Goal: Task Accomplishment & Management: Use online tool/utility

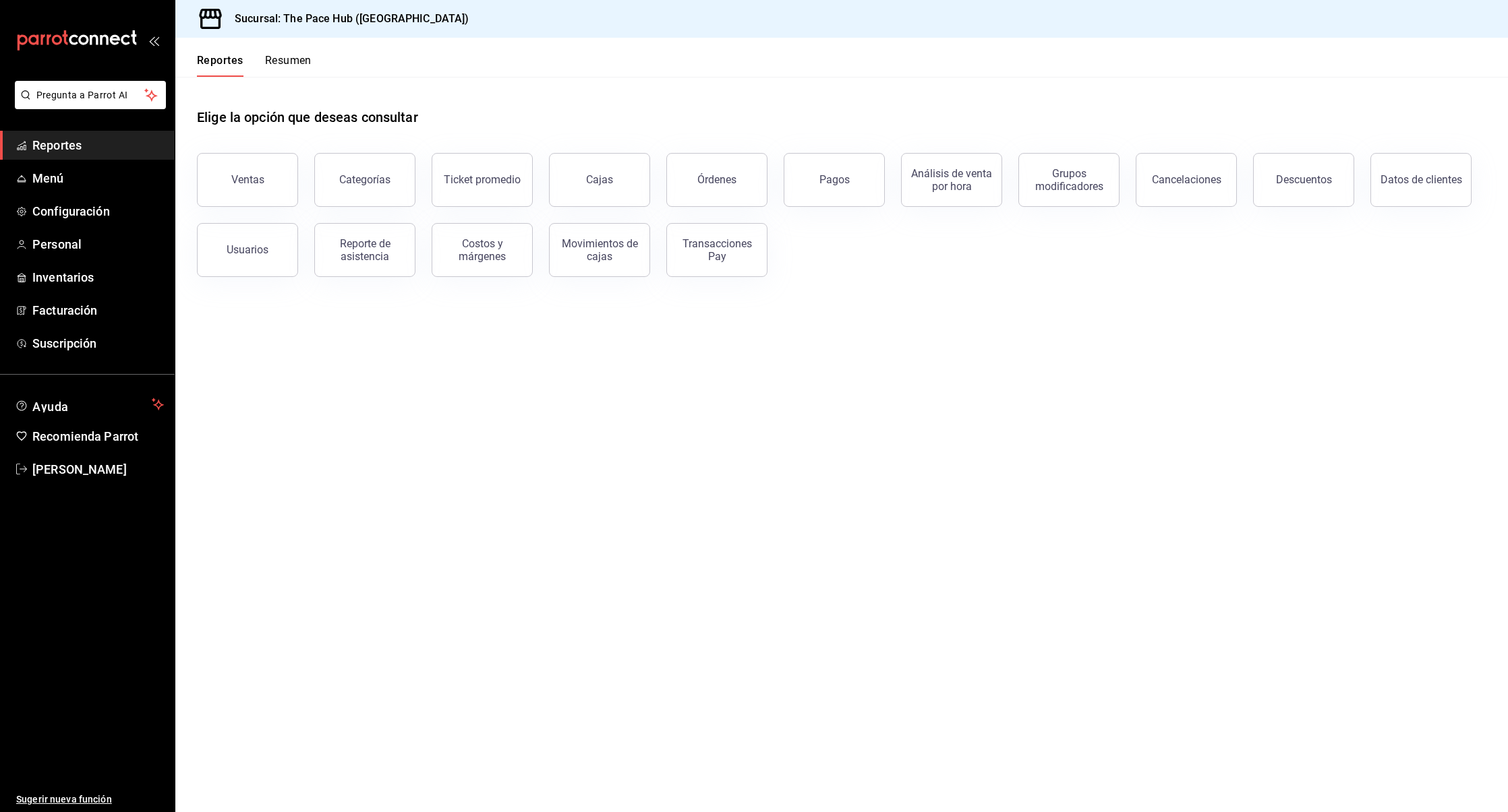
click at [282, 73] on button "Resumen" at bounding box center [288, 65] width 46 height 23
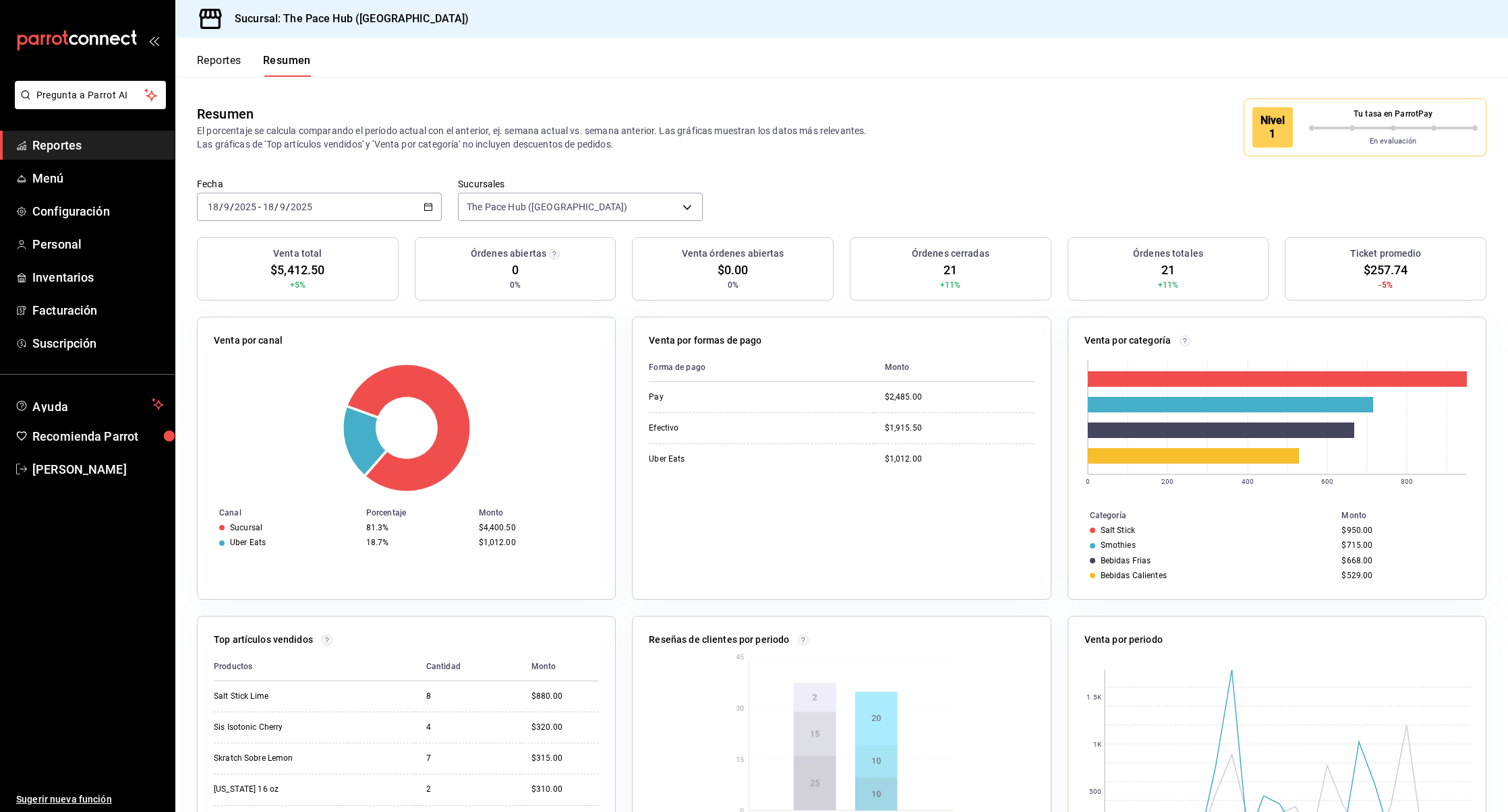
click at [219, 71] on button "Reportes" at bounding box center [219, 65] width 44 height 23
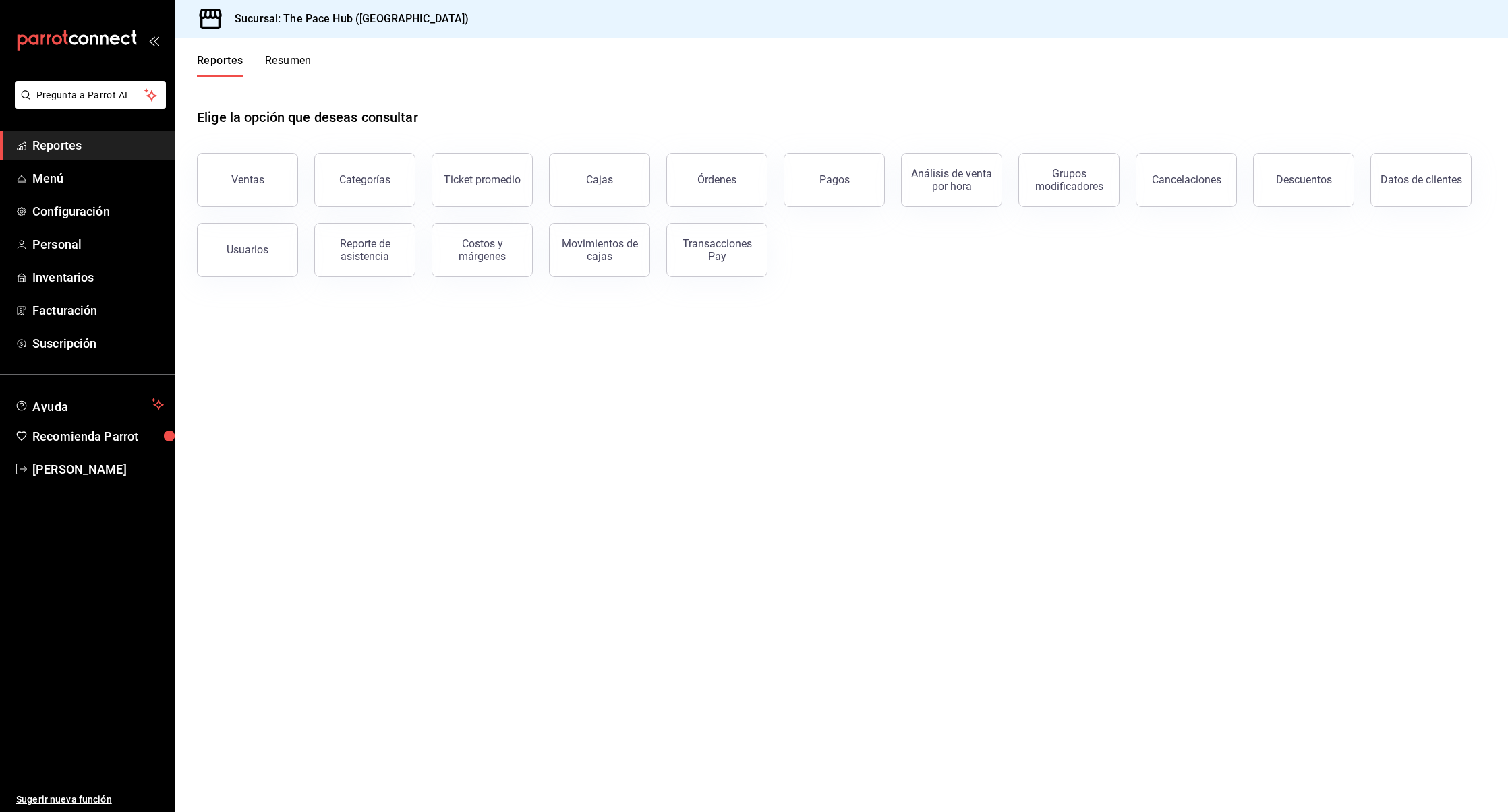
click at [222, 103] on div "Elige la opción que deseas consultar" at bounding box center [841, 107] width 1289 height 60
click at [54, 184] on span "Menú" at bounding box center [98, 178] width 131 height 18
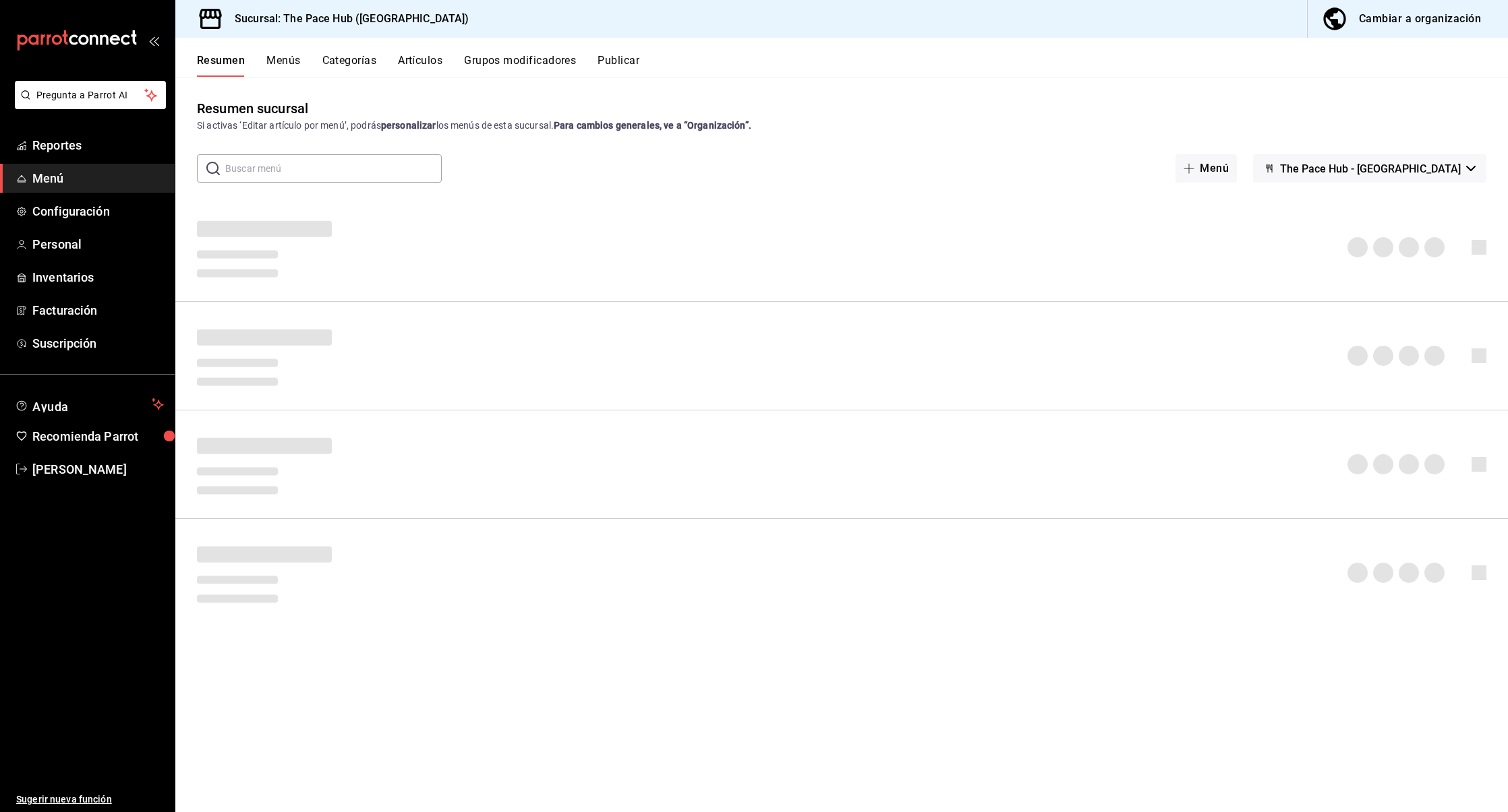
click at [482, 208] on div at bounding box center [841, 247] width 1333 height 86
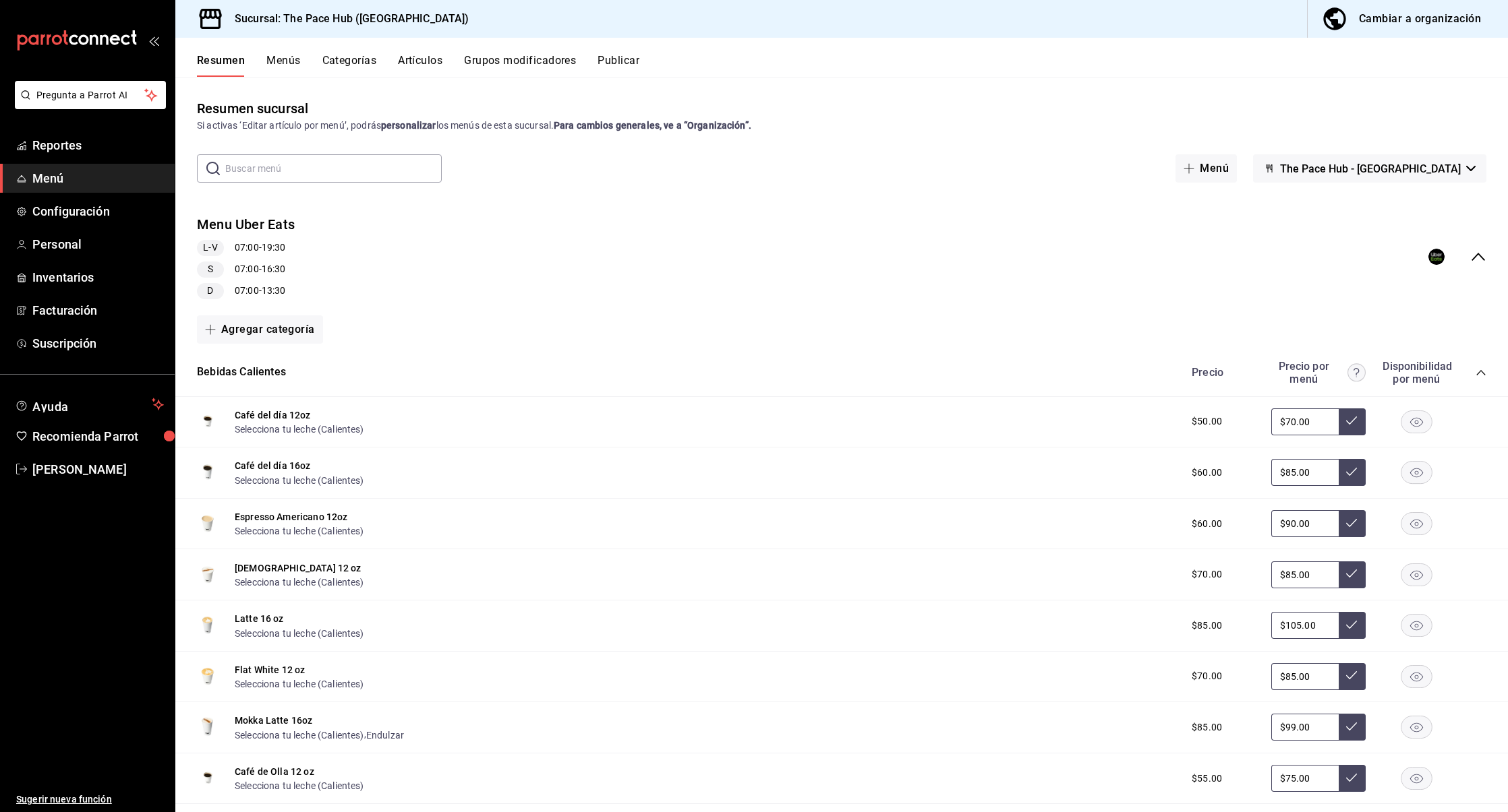
click at [479, 137] on div "Resumen sucursal Si activas ‘Editar artículo por menú’, podrás personalizar los…" at bounding box center [841, 455] width 1333 height 713
click at [289, 71] on button "Menús" at bounding box center [282, 65] width 33 height 23
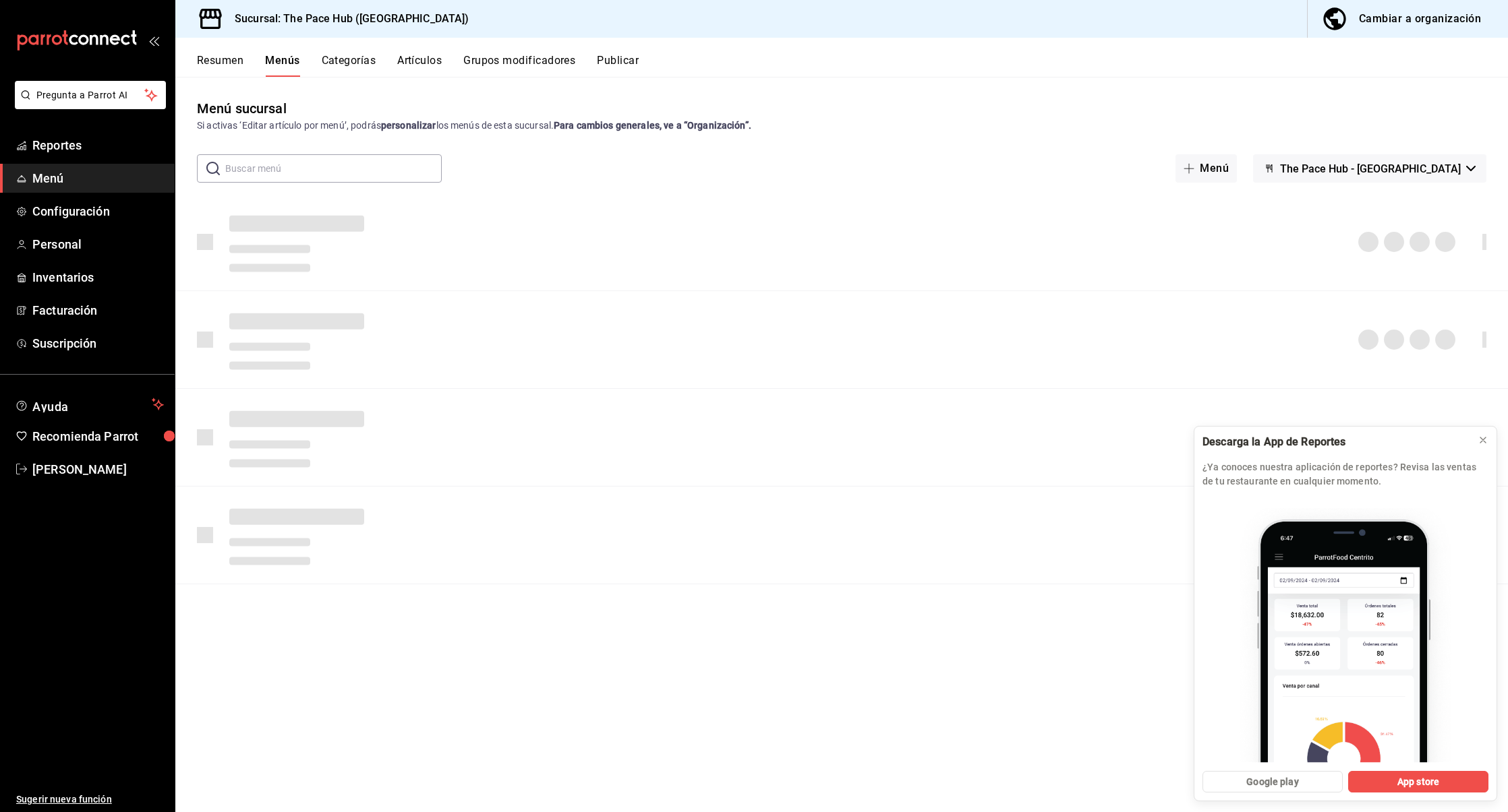
click at [605, 143] on div "Menú sucursal Si activas ‘Editar artículo por menú’, podrás personalizar los me…" at bounding box center [841, 455] width 1333 height 713
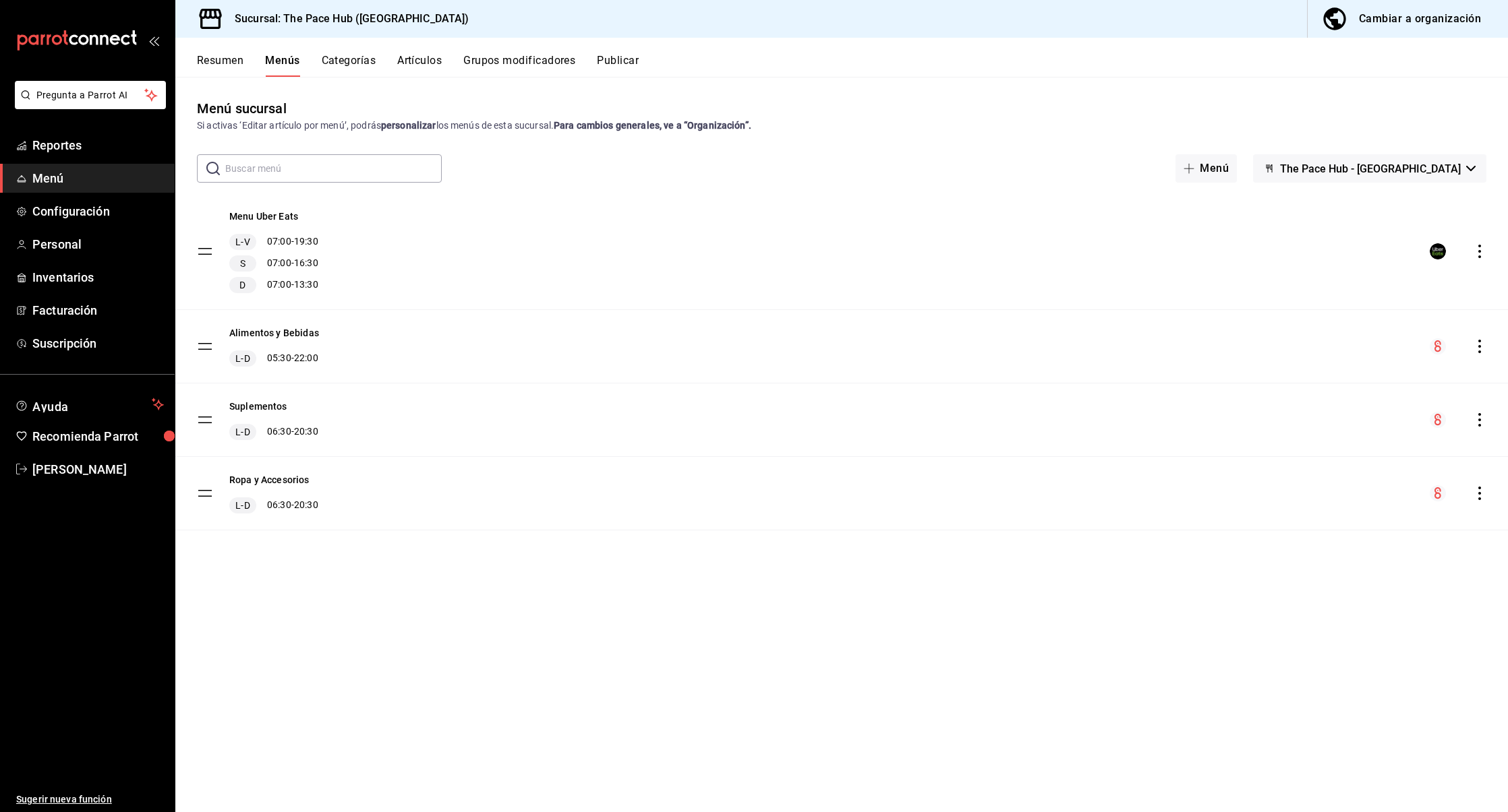
click at [1392, 10] on div "Cambiar a organización" at bounding box center [1419, 18] width 122 height 19
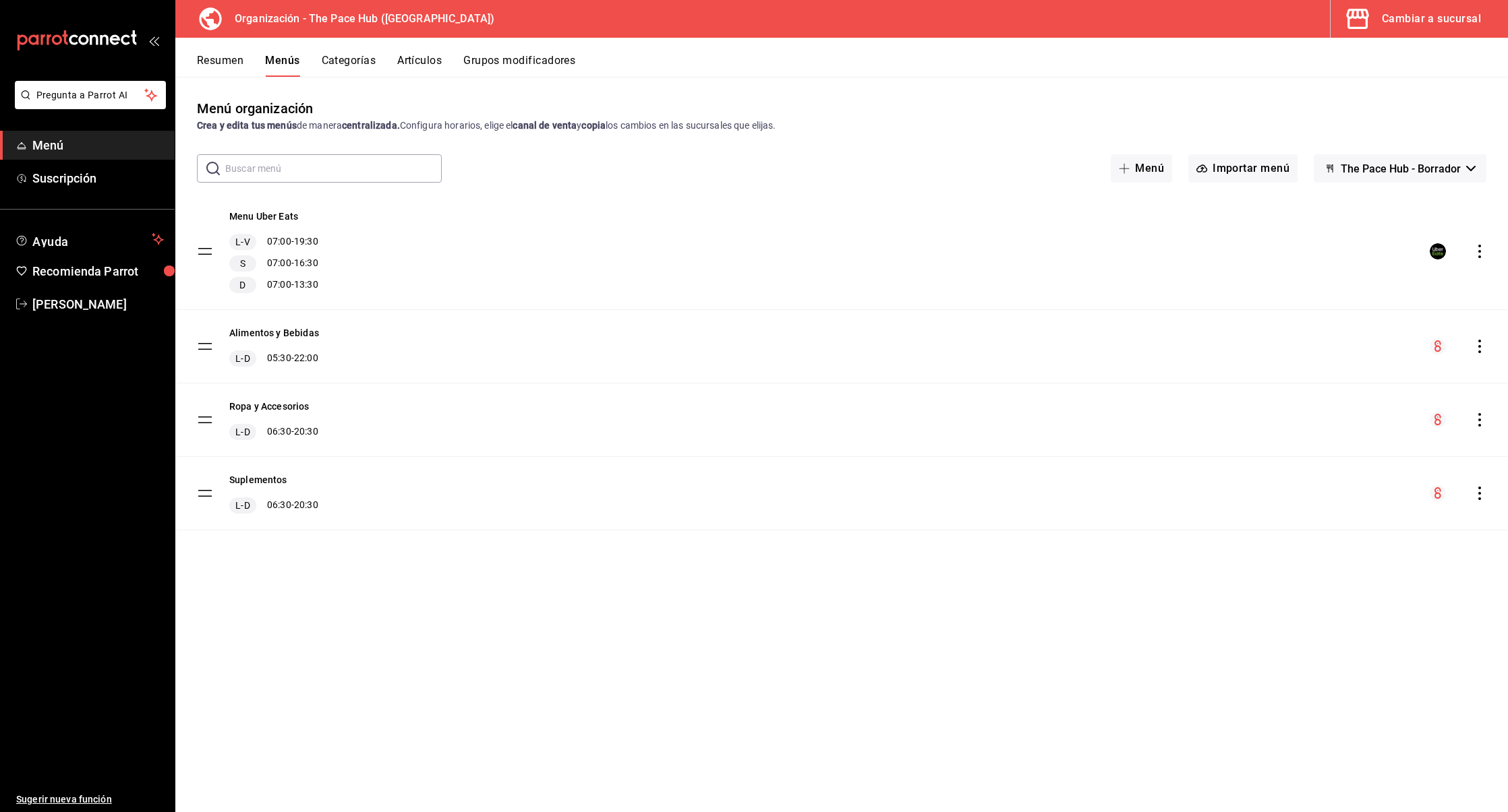
click at [403, 60] on button "Artículos" at bounding box center [419, 65] width 44 height 23
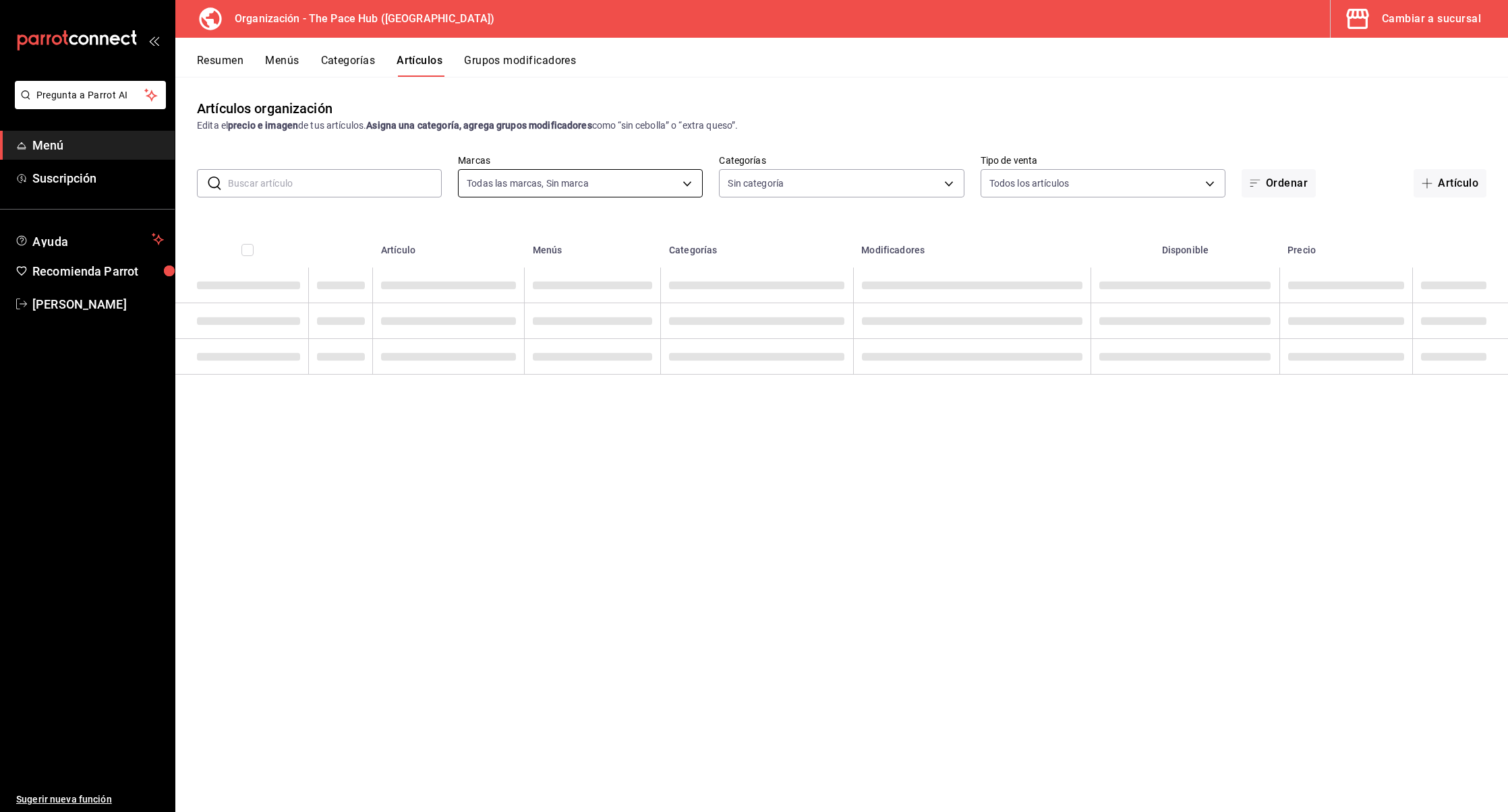
type input "d1cf4cd1-797f-42fd-b04c-2538fdef5236"
type input "dbdddf54-e6c3-4887-9852-0d0a61a5c27b,8201e953-e03b-43a2-ab0d-c327d27dd5a5,f1dde…"
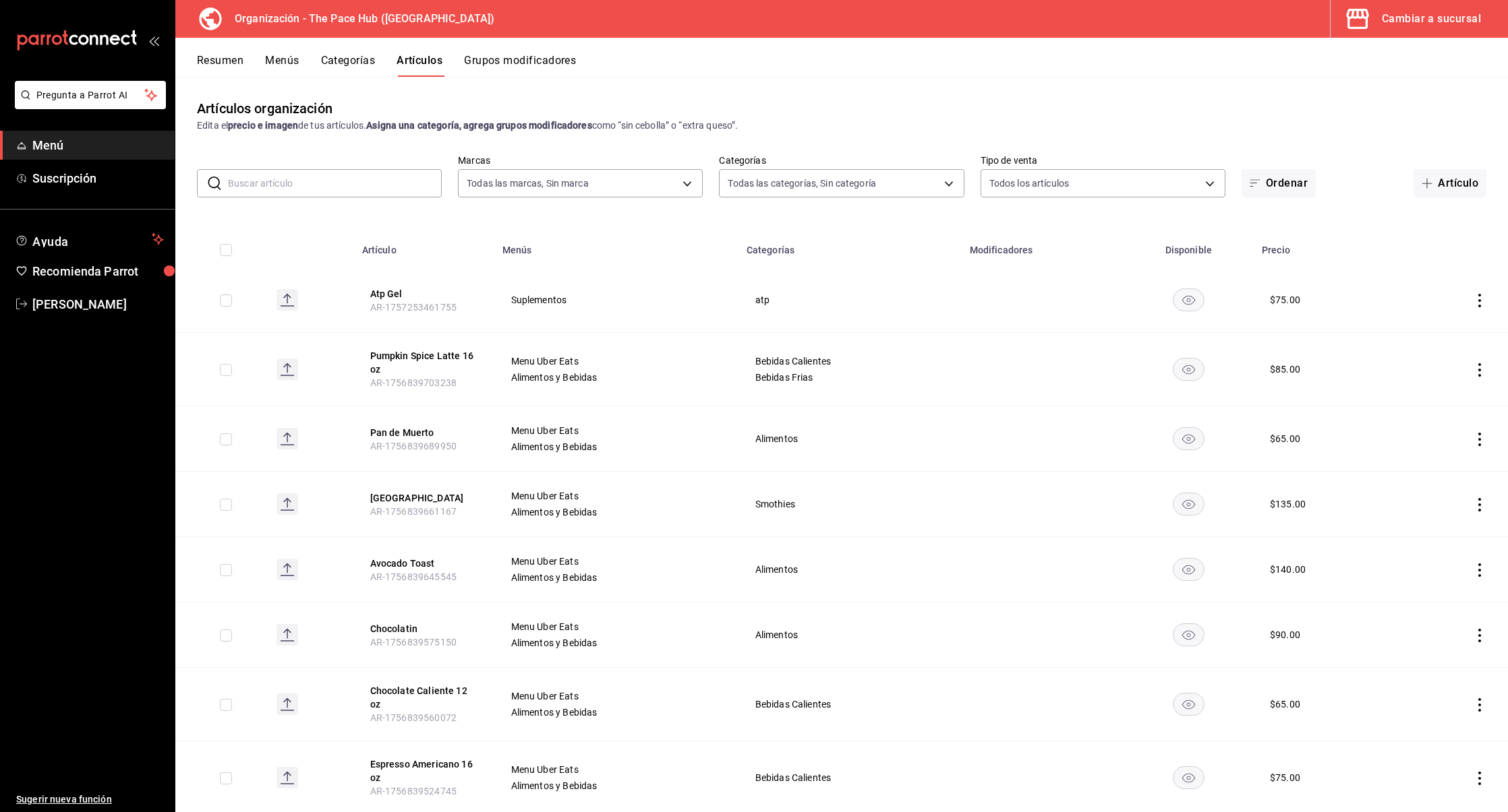
click at [343, 150] on div "Artículos organización Edita el precio e imagen de tus artículos. Asigna una ca…" at bounding box center [841, 444] width 1333 height 735
click at [1451, 182] on button "Artículo" at bounding box center [1450, 183] width 73 height 28
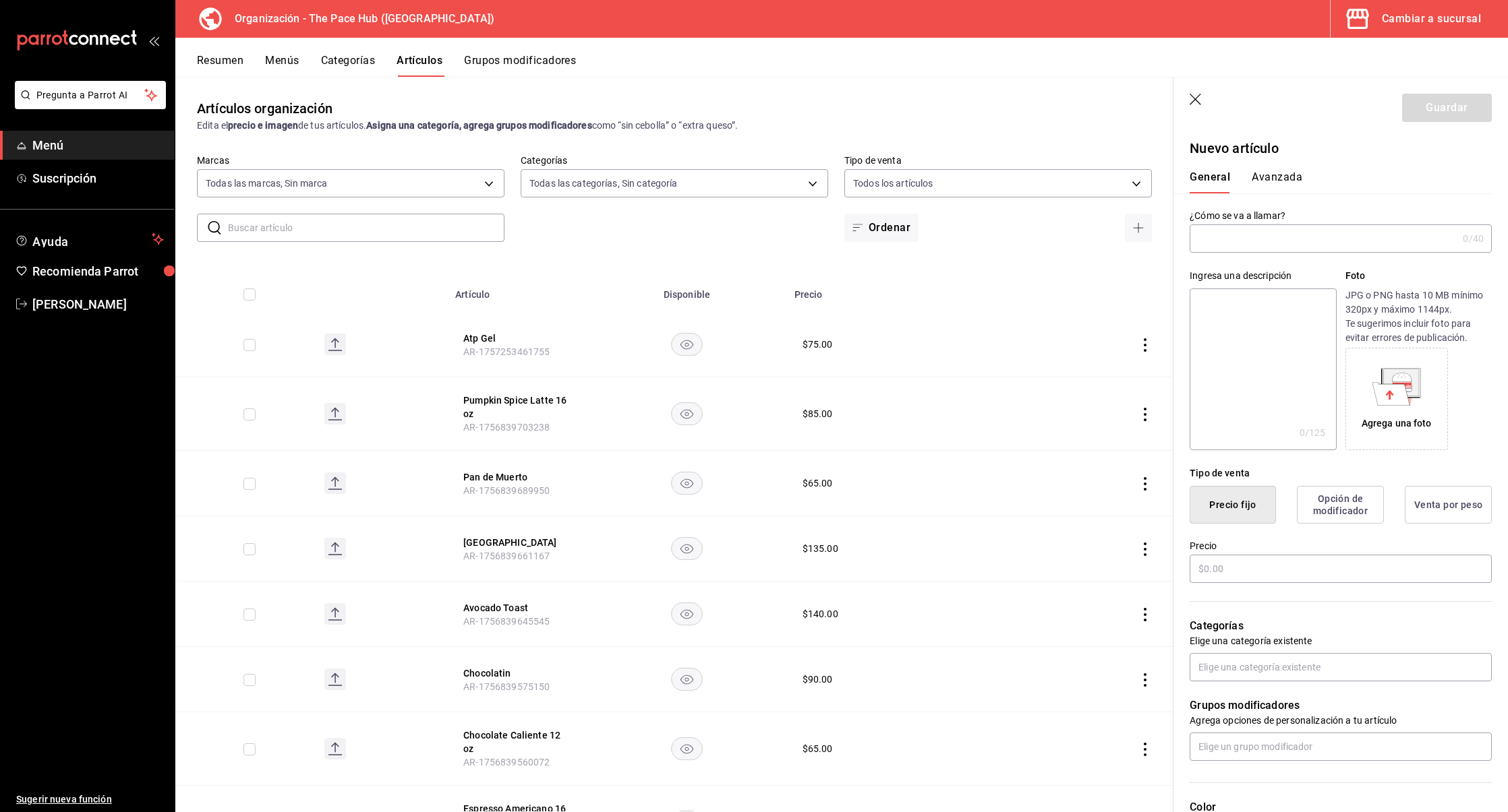
click at [1209, 238] on input "text" at bounding box center [1323, 239] width 268 height 27
type input "Lyto"
click at [1241, 571] on input "text" at bounding box center [1341, 569] width 302 height 28
type input "$60.00"
click at [1246, 593] on div "Categorías Elige una categoría existente" at bounding box center [1333, 633] width 318 height 97
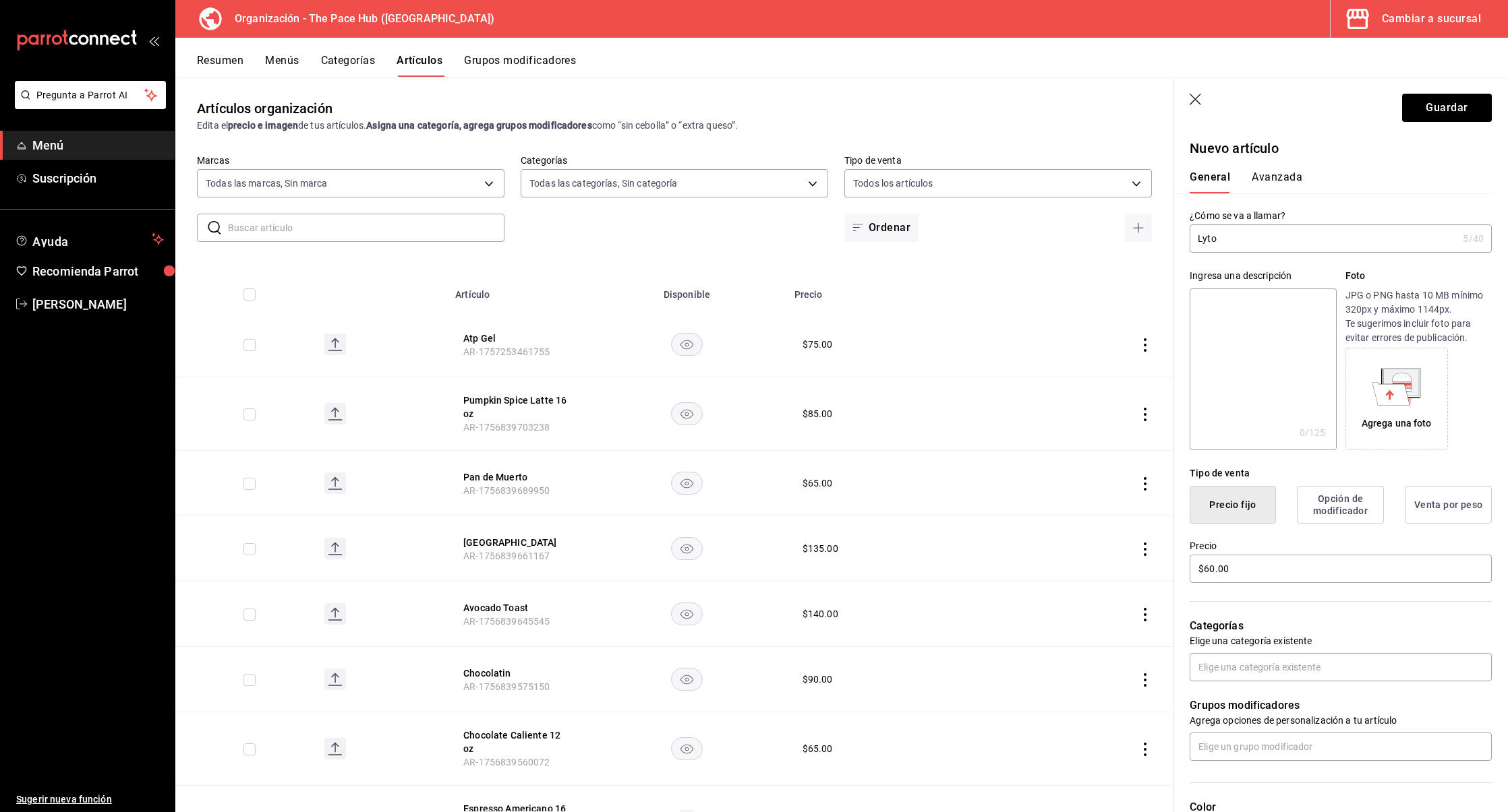
scroll to position [55, 0]
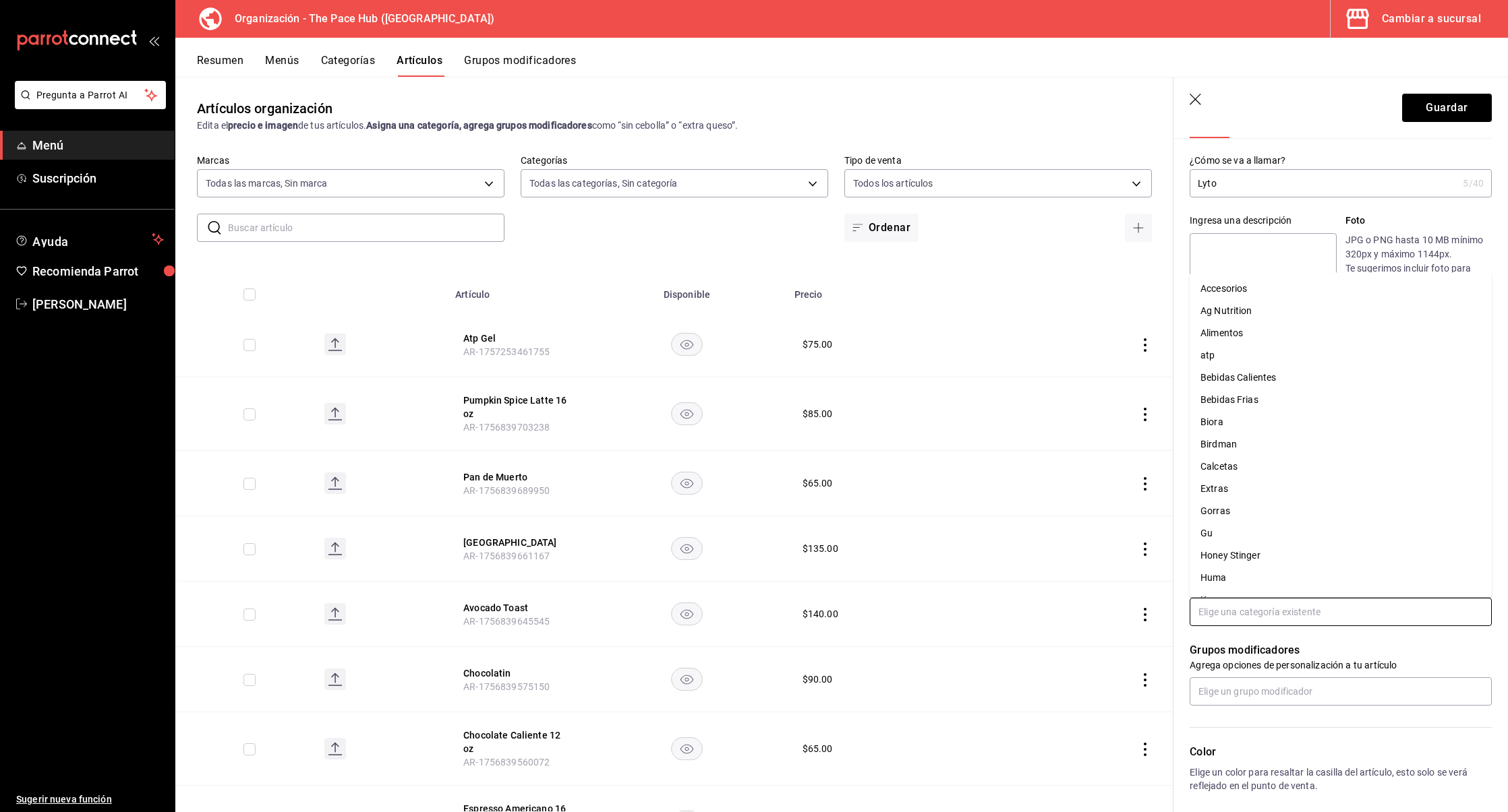
click at [1244, 602] on input "text" at bounding box center [1341, 611] width 302 height 28
click at [1227, 439] on li "Refrigerador" at bounding box center [1341, 441] width 302 height 23
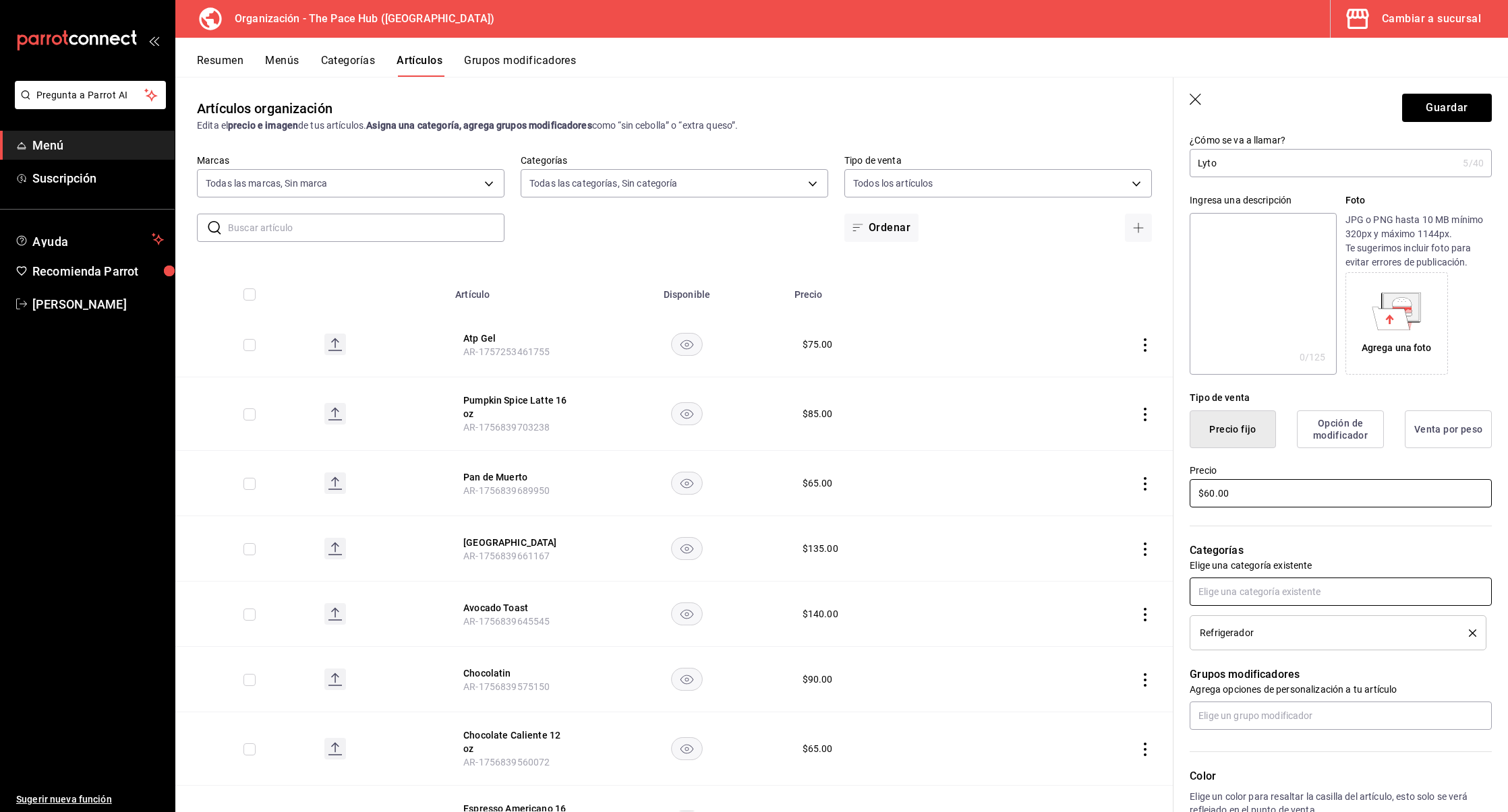
scroll to position [0, 0]
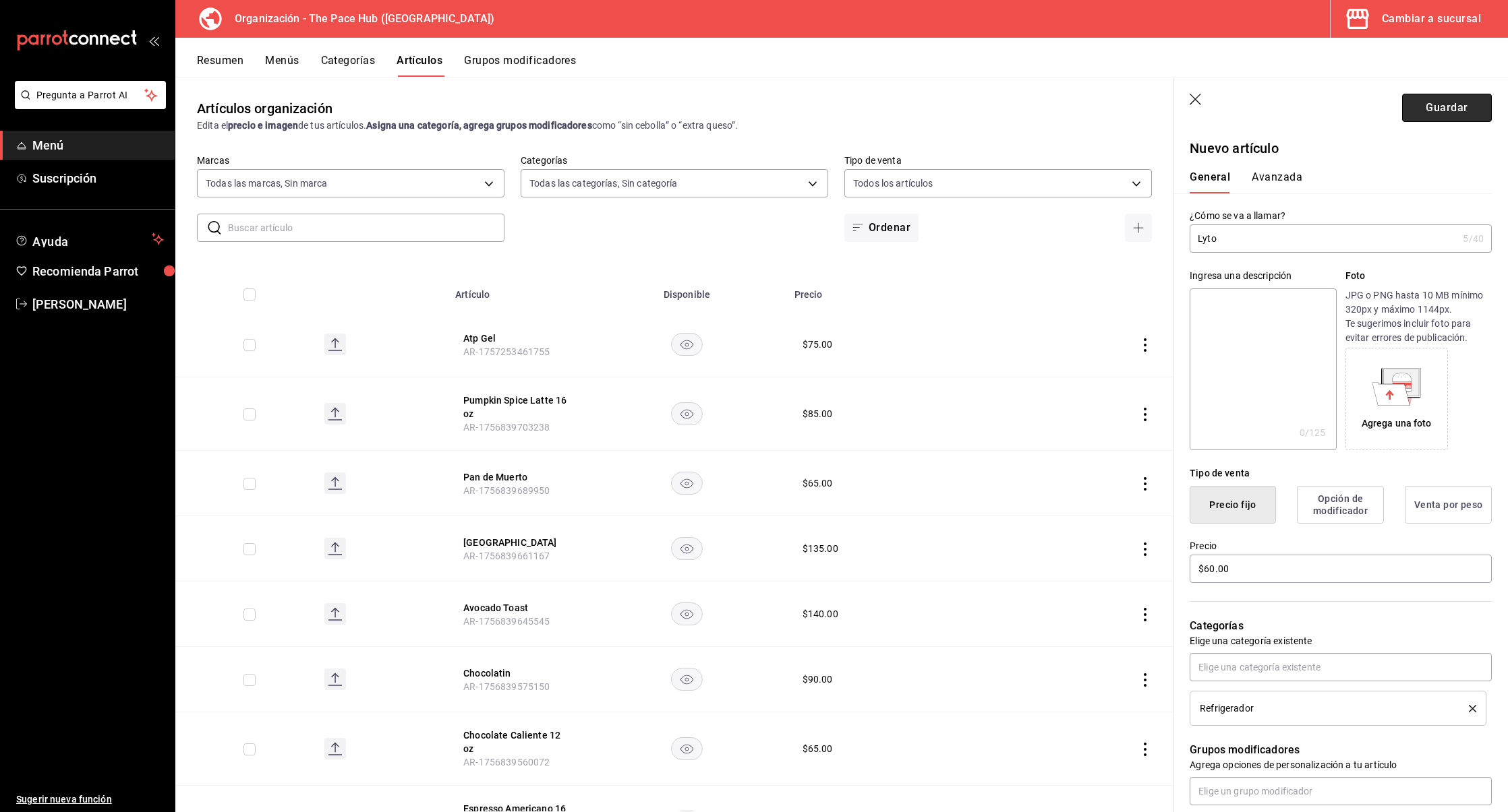
click at [1427, 112] on button "Guardar" at bounding box center [1446, 108] width 90 height 28
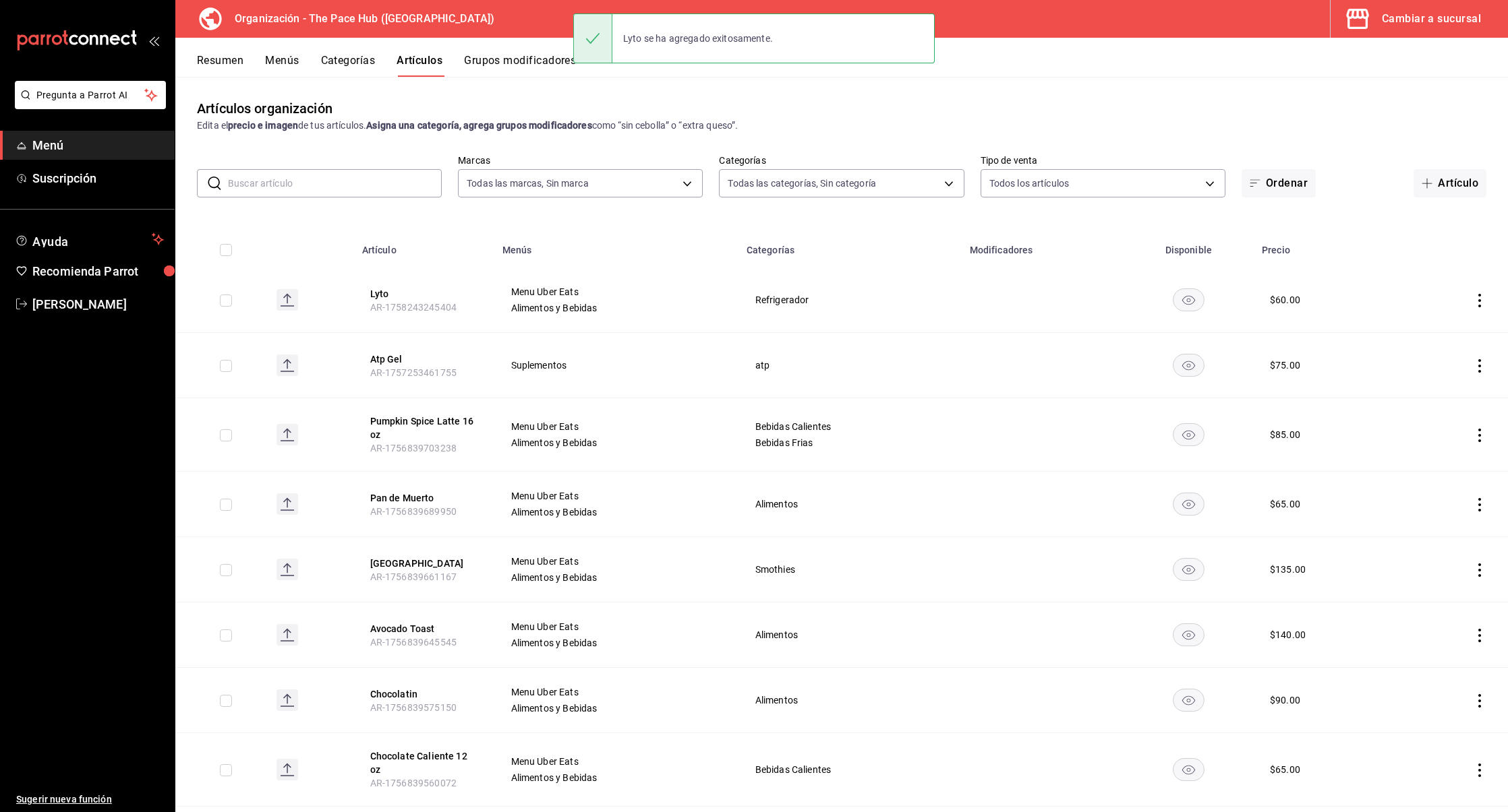
click at [1109, 83] on div "Artículos organización Edita el precio e imagen de tus artículos. Asigna una ca…" at bounding box center [841, 444] width 1333 height 735
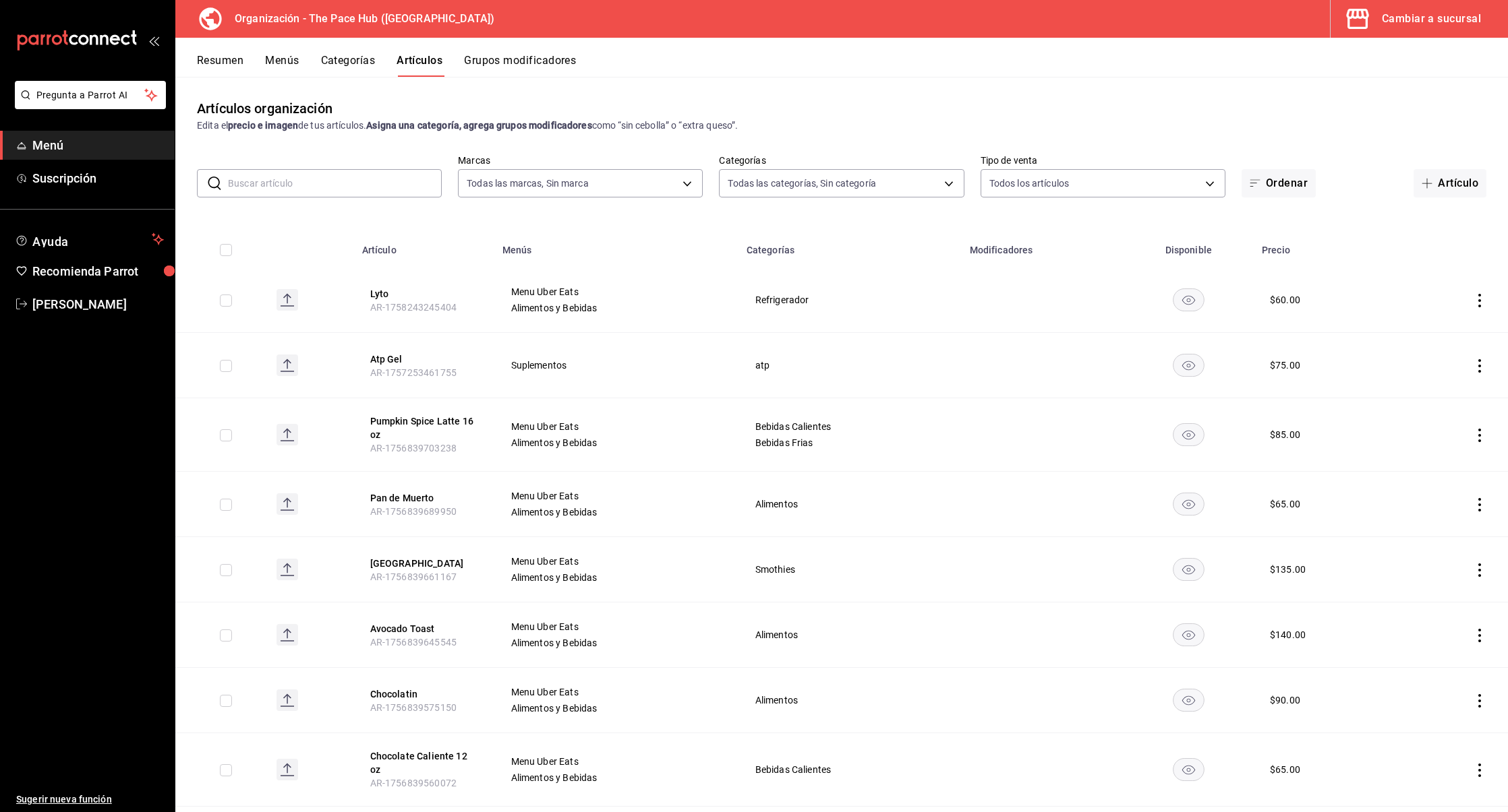
click at [1278, 60] on div "Resumen Menús Categorías Artículos Grupos modificadores" at bounding box center [852, 65] width 1311 height 23
click at [280, 70] on button "Menús" at bounding box center [281, 65] width 33 height 23
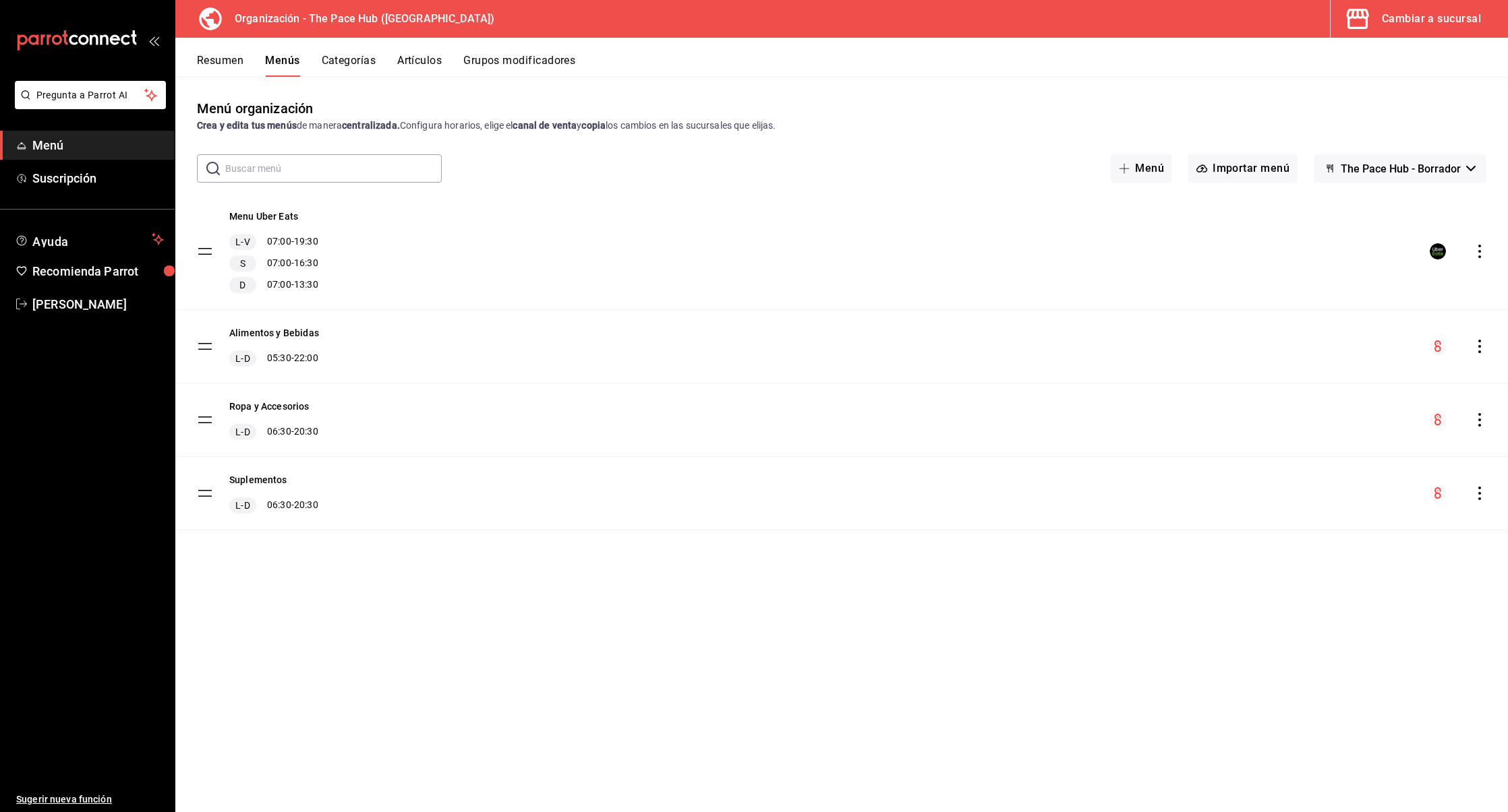
click at [1480, 341] on icon "actions" at bounding box center [1479, 346] width 3 height 14
click at [1317, 439] on span "Copiar en otra sucursal" at bounding box center [1373, 433] width 165 height 14
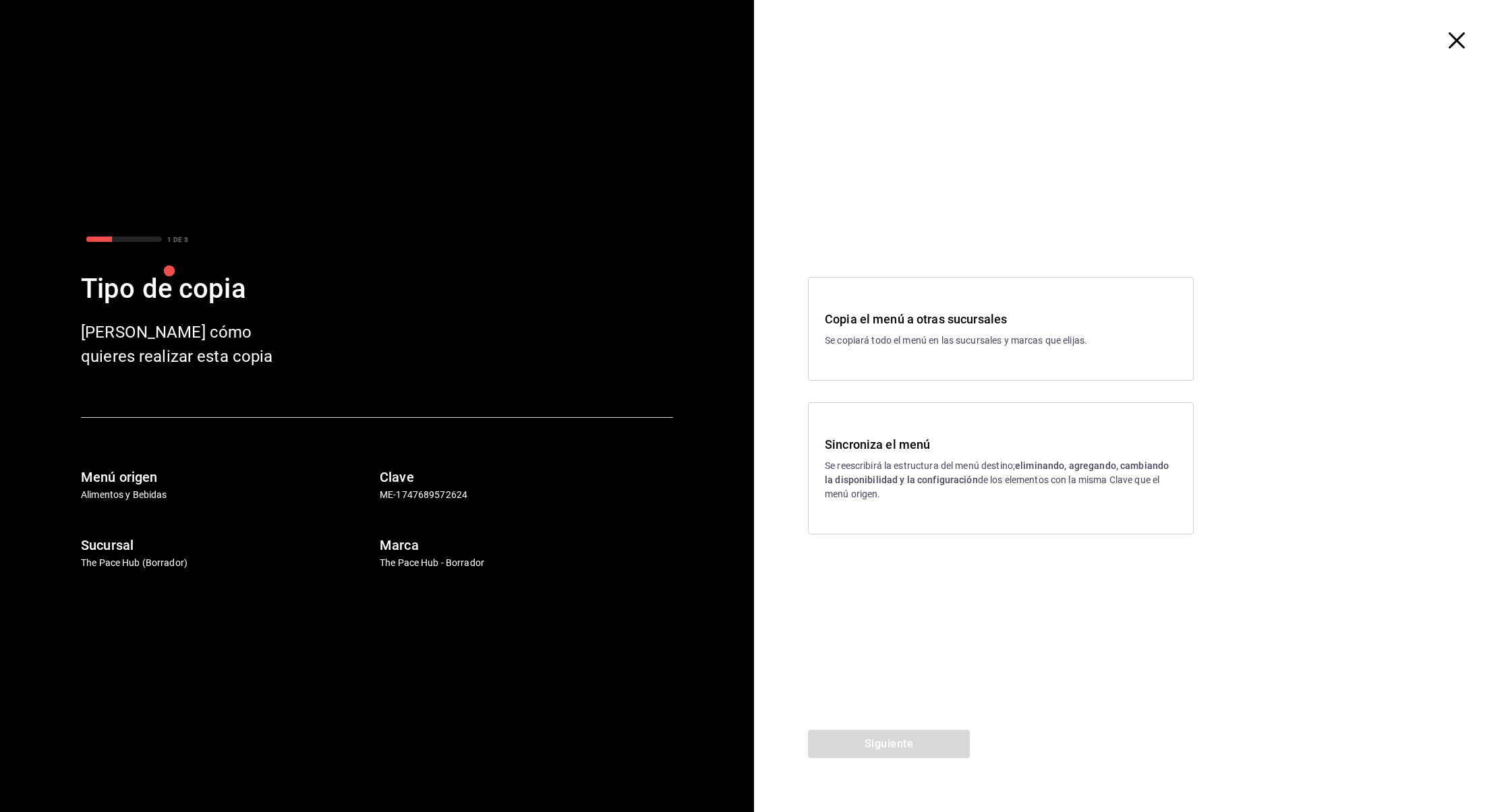
click at [886, 479] on strong "eliminando, agregando, cambiando la disponibilidad y la configuración" at bounding box center [997, 473] width 344 height 25
click at [871, 743] on button "Siguiente" at bounding box center [888, 743] width 162 height 28
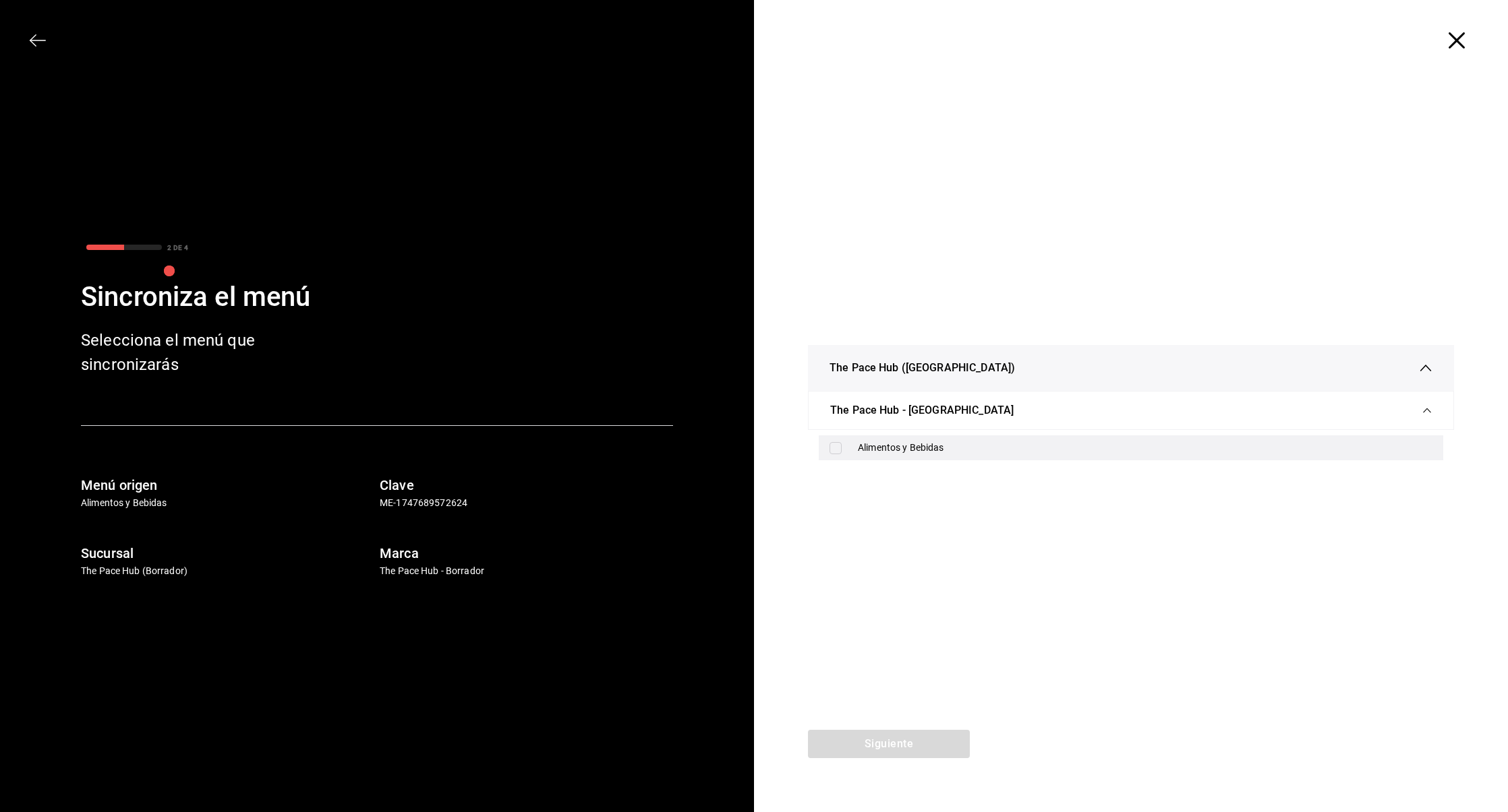
click at [830, 458] on div "Alimentos y Bebidas" at bounding box center [1131, 448] width 624 height 25
checkbox input "true"
click at [880, 745] on button "Siguiente" at bounding box center [888, 743] width 162 height 28
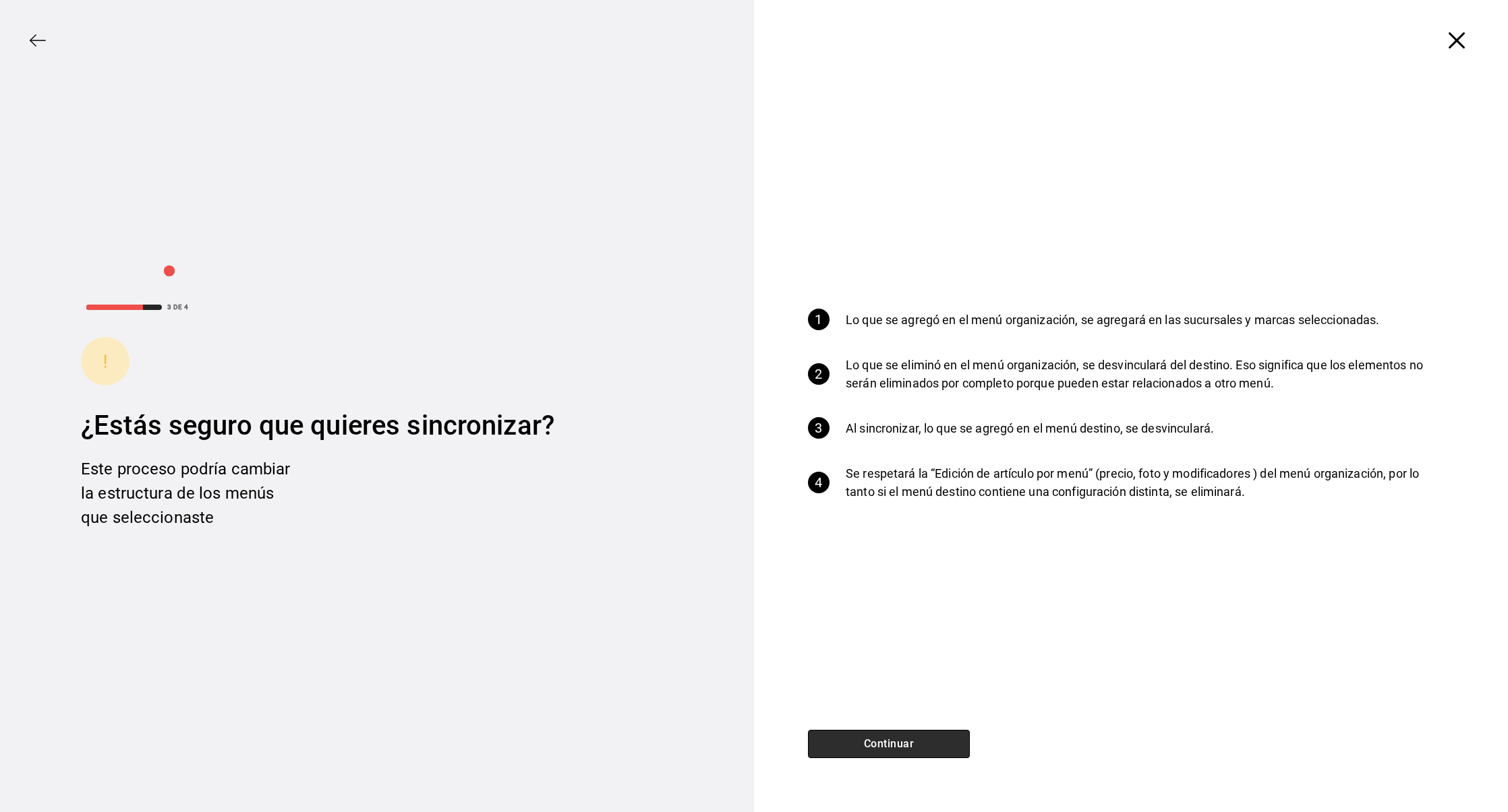
click at [878, 751] on button "Continuar" at bounding box center [888, 743] width 162 height 28
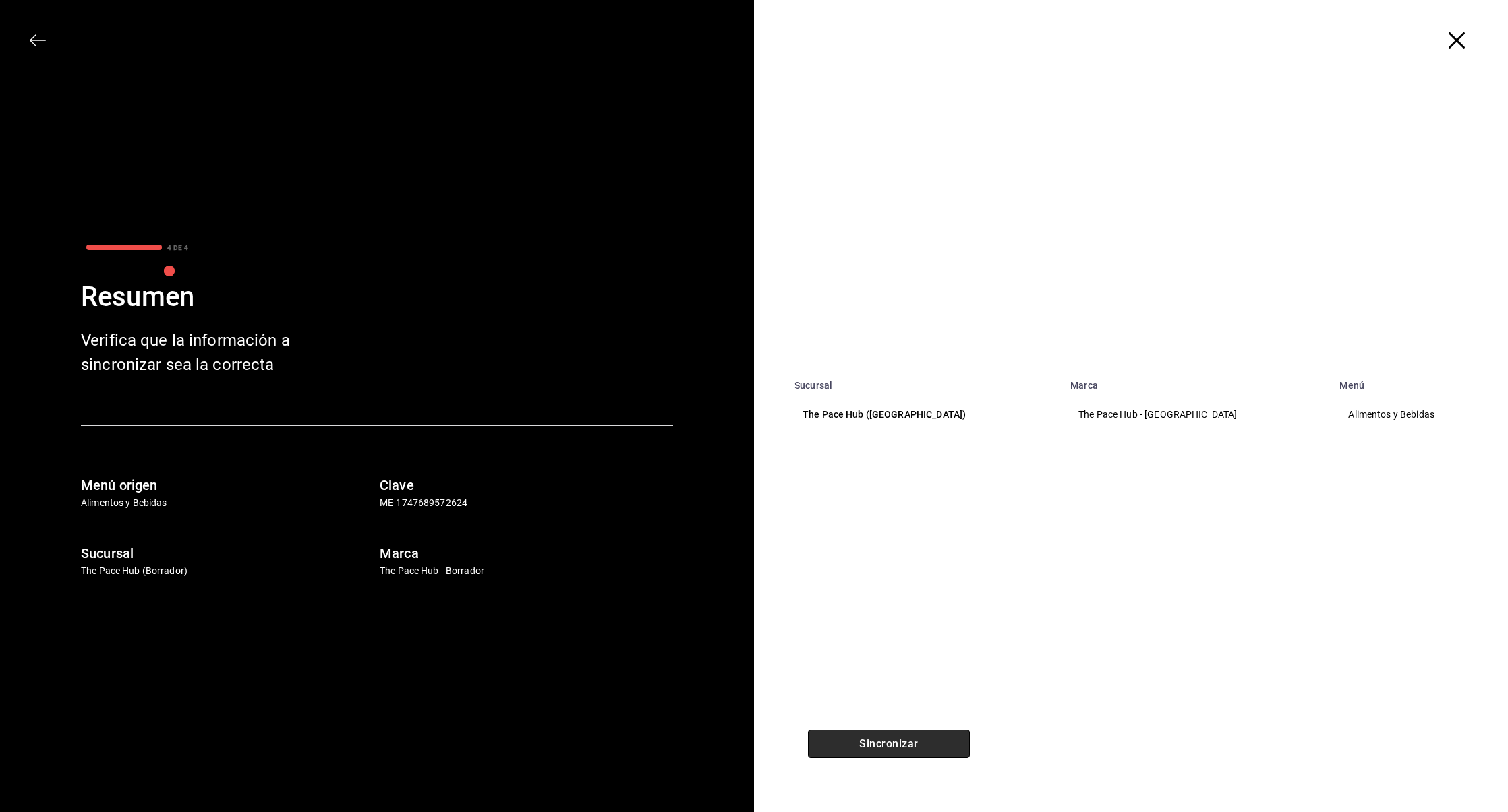
click at [889, 751] on button "Sincronizar" at bounding box center [888, 743] width 162 height 28
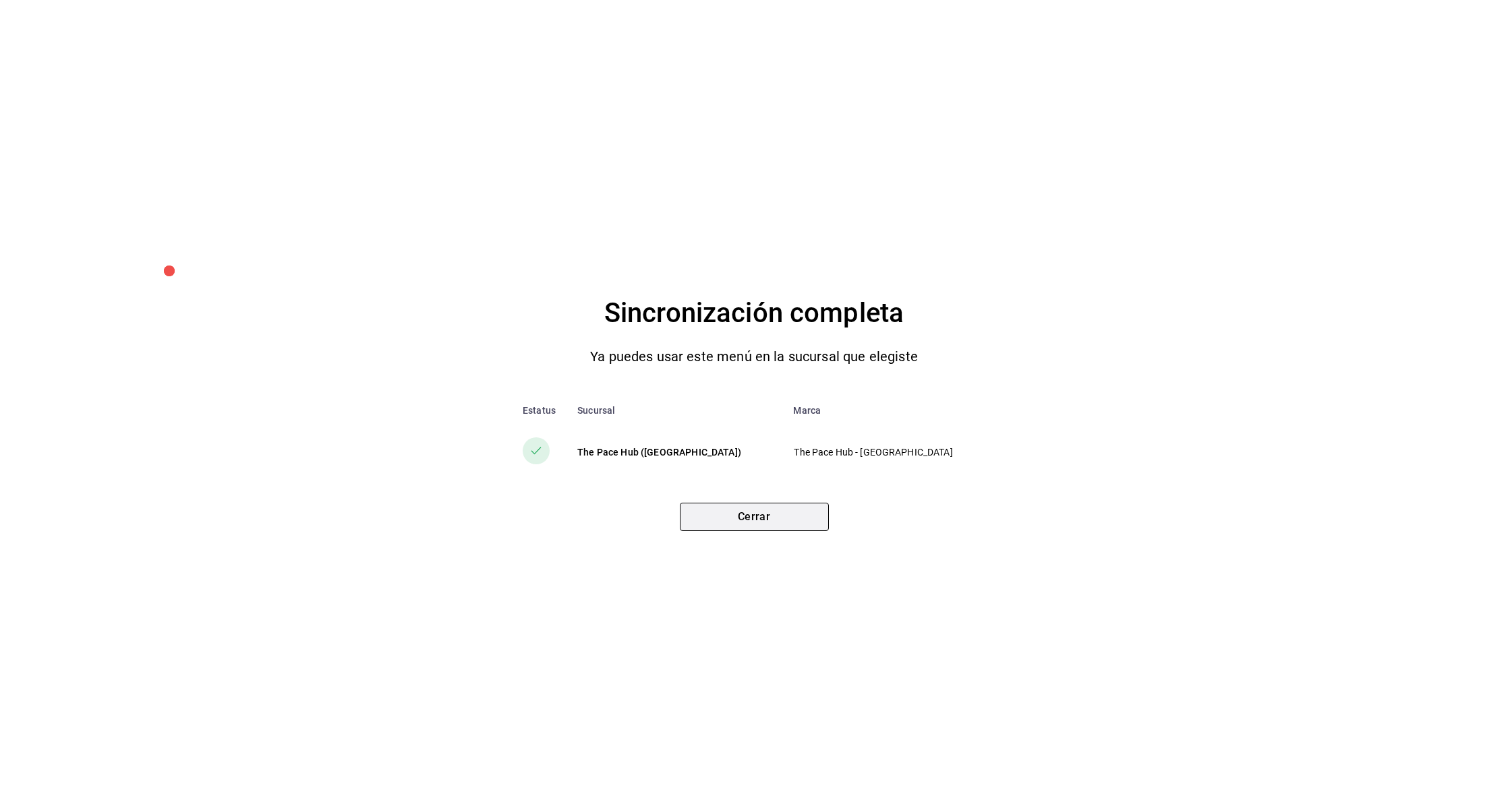
click at [751, 525] on button "Cerrar" at bounding box center [754, 516] width 149 height 28
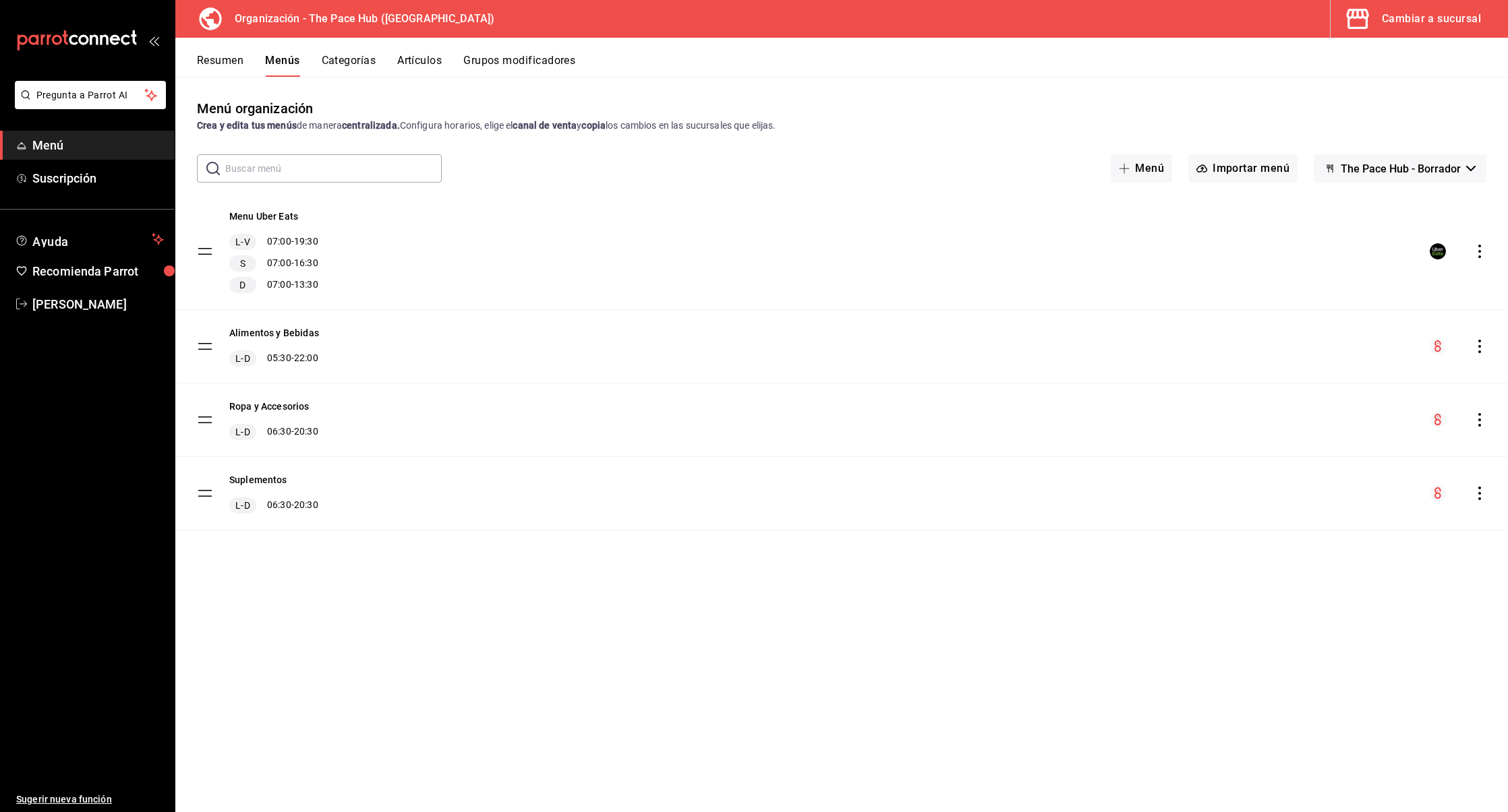
click at [635, 644] on div "Menú organización Crea y edita tus menús de manera centralizada. Configura hora…" at bounding box center [841, 455] width 1333 height 713
click at [456, 736] on div "Menú organización Crea y edita tus menús de manera centralizada. Configura hora…" at bounding box center [841, 455] width 1333 height 713
